Goal: Information Seeking & Learning: Learn about a topic

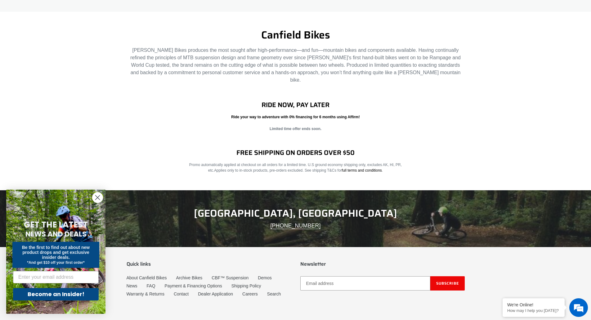
scroll to position [938, 0]
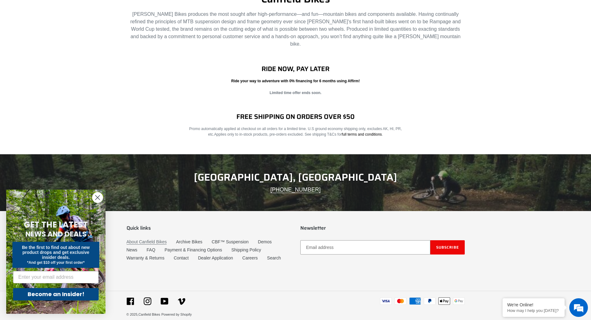
click at [138, 239] on link "About Canfield Bikes" at bounding box center [146, 241] width 40 height 5
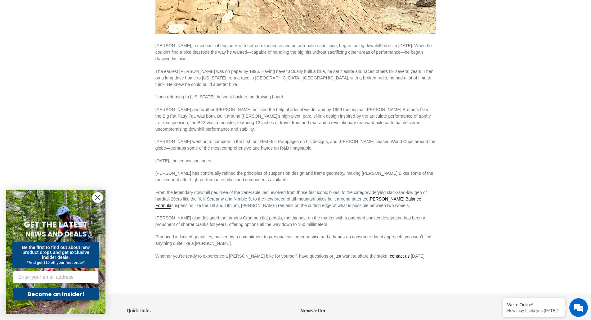
scroll to position [238, 0]
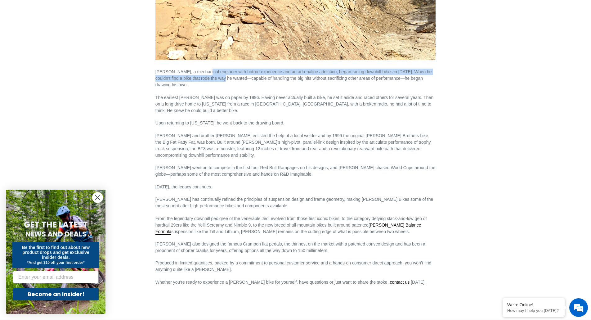
drag, startPoint x: 201, startPoint y: 74, endPoint x: 212, endPoint y: 80, distance: 13.3
click at [212, 80] on p "Lance Canfield, a mechanical engineer with hotrod experience and an adrenaline …" at bounding box center [295, 75] width 280 height 26
click at [100, 196] on icon "Close dialog" at bounding box center [97, 197] width 4 height 4
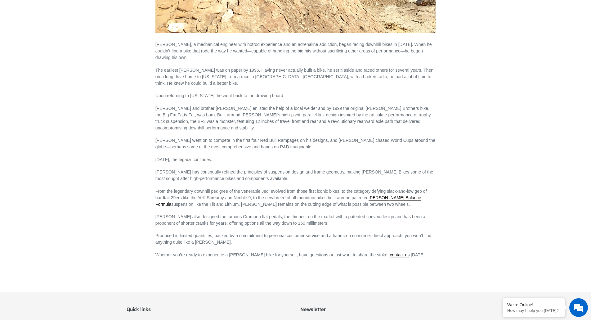
scroll to position [342, 0]
